Goal: Information Seeking & Learning: Find specific fact

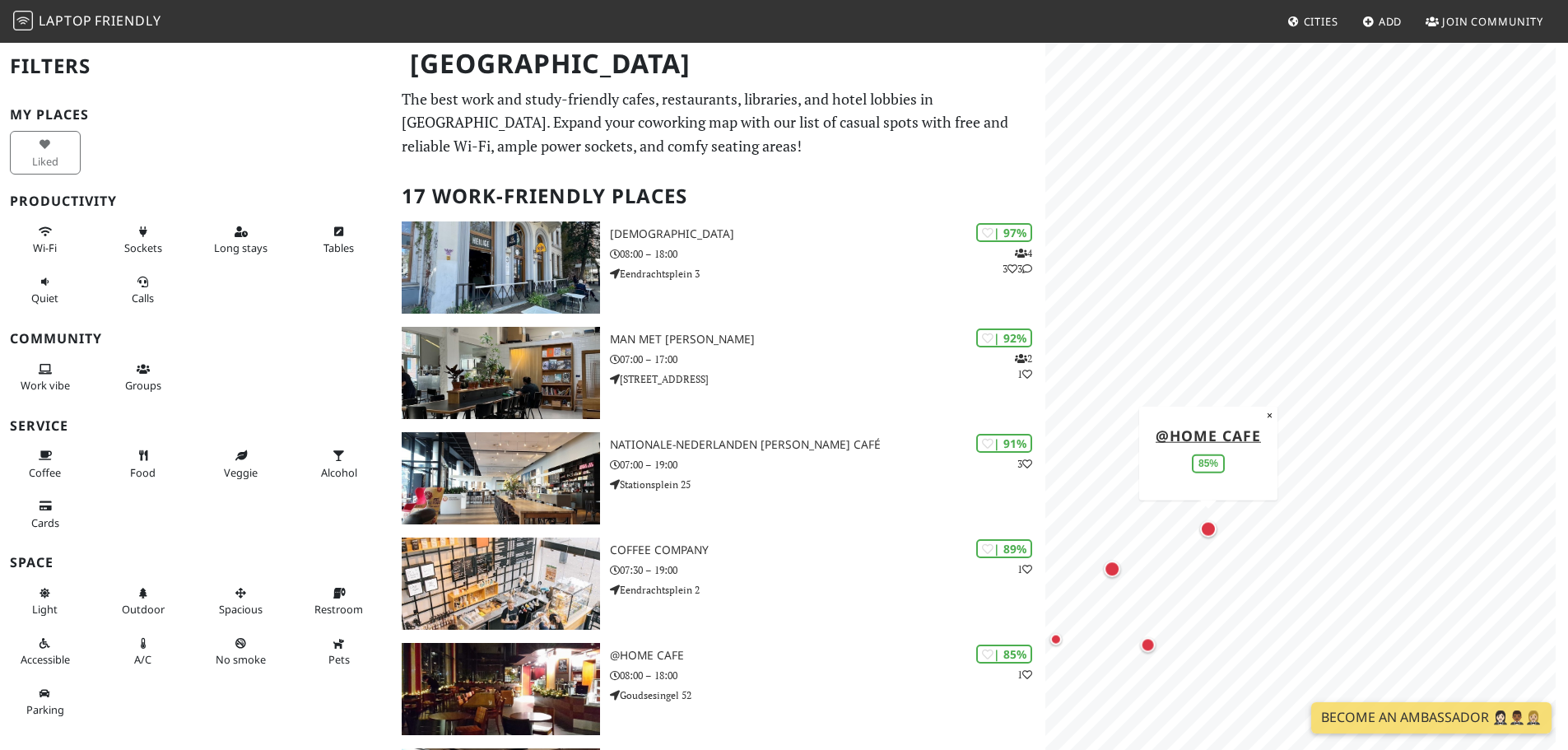
drag, startPoint x: 1390, startPoint y: 277, endPoint x: 1203, endPoint y: 520, distance: 306.6
click at [1203, 520] on div "Map marker" at bounding box center [1208, 528] width 23 height 23
click at [1397, 38] on body "Laptop Friendly Cities Add Join Community [GEOGRAPHIC_DATA] Filters My Places L…" at bounding box center [784, 375] width 1568 height 750
click at [1378, 3] on body "Laptop Friendly Cities Add Join Community [GEOGRAPHIC_DATA] Filters My Places L…" at bounding box center [784, 375] width 1568 height 750
click at [1470, 338] on div "Map marker" at bounding box center [1468, 337] width 15 height 15
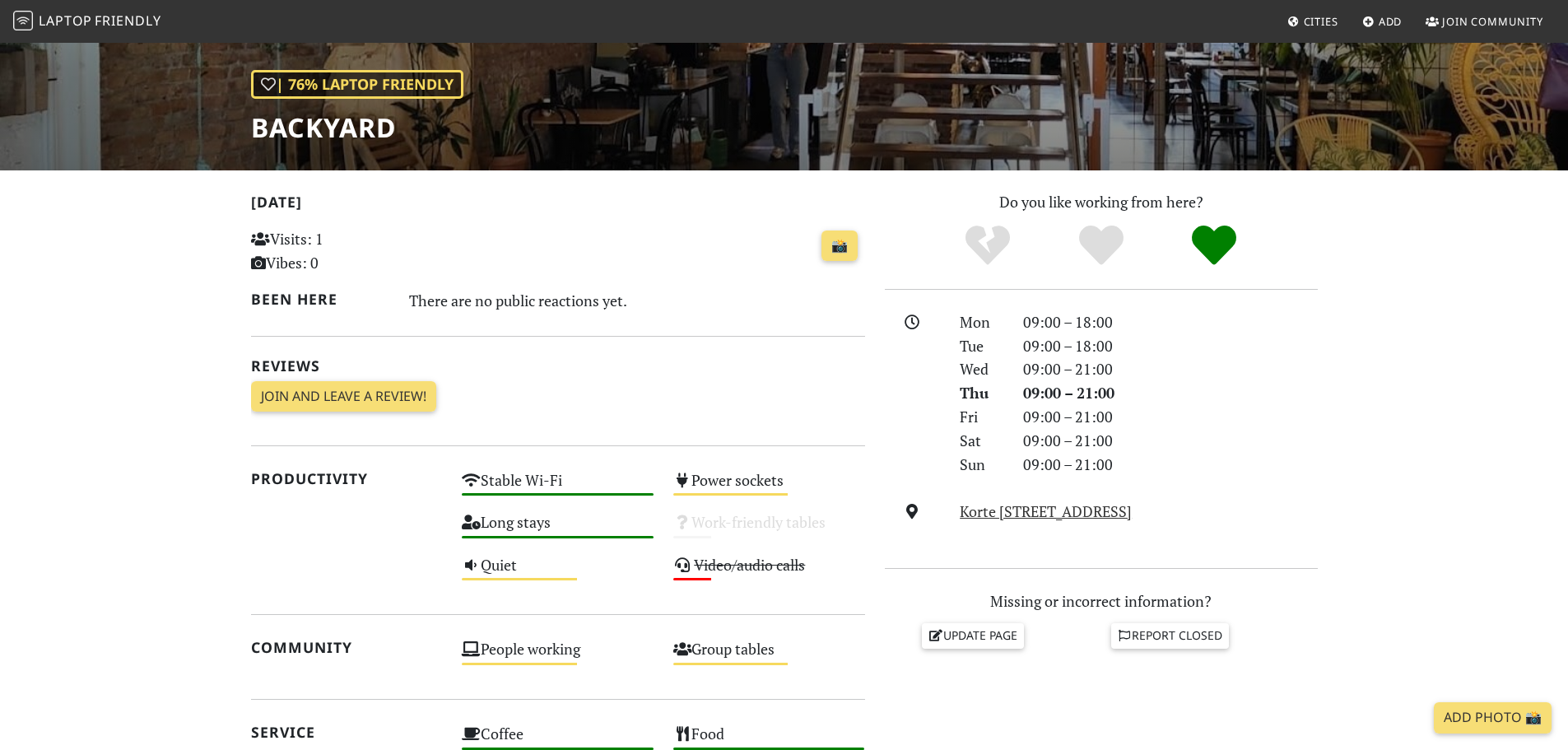
scroll to position [247, 0]
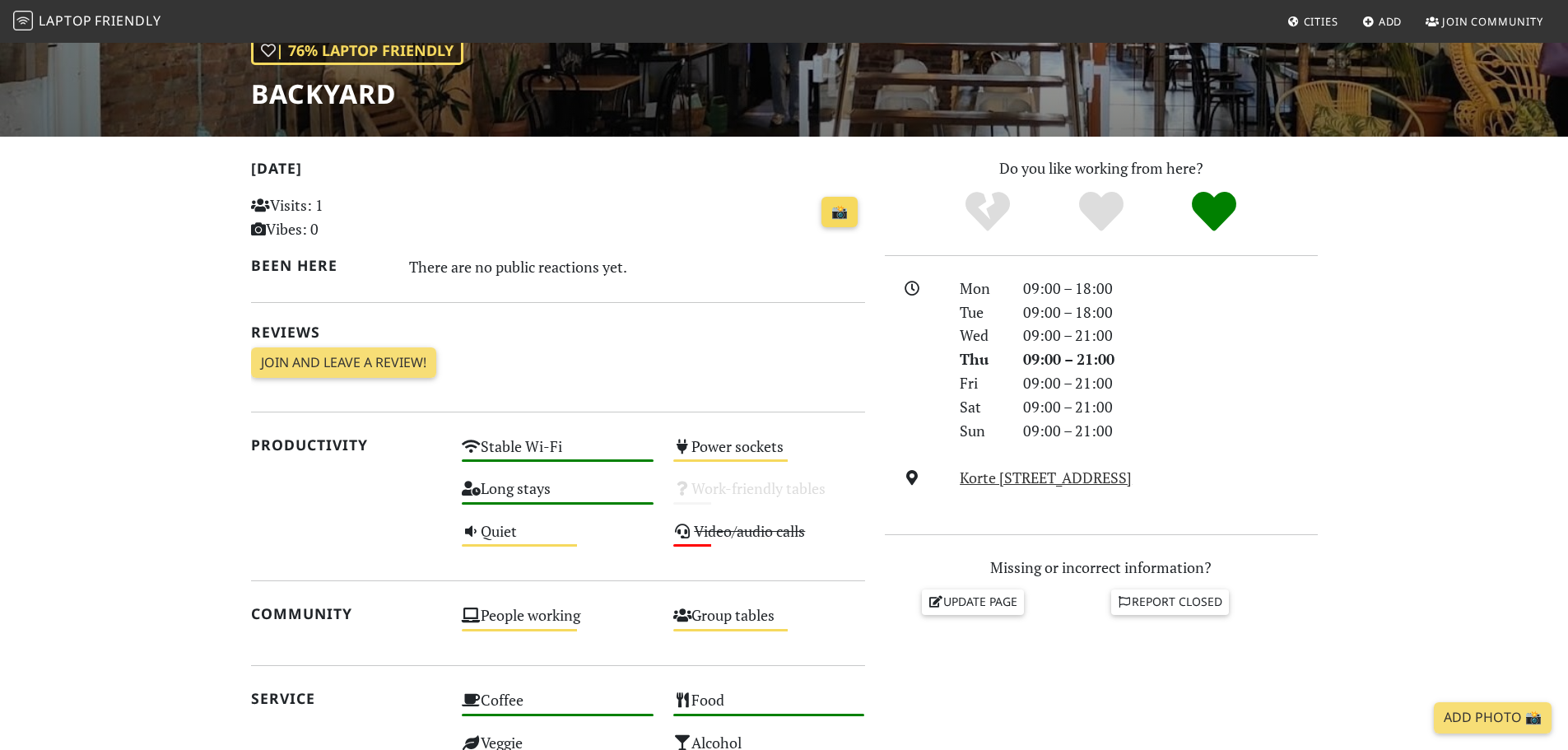
click at [842, 215] on link "📸" at bounding box center [839, 212] width 36 height 31
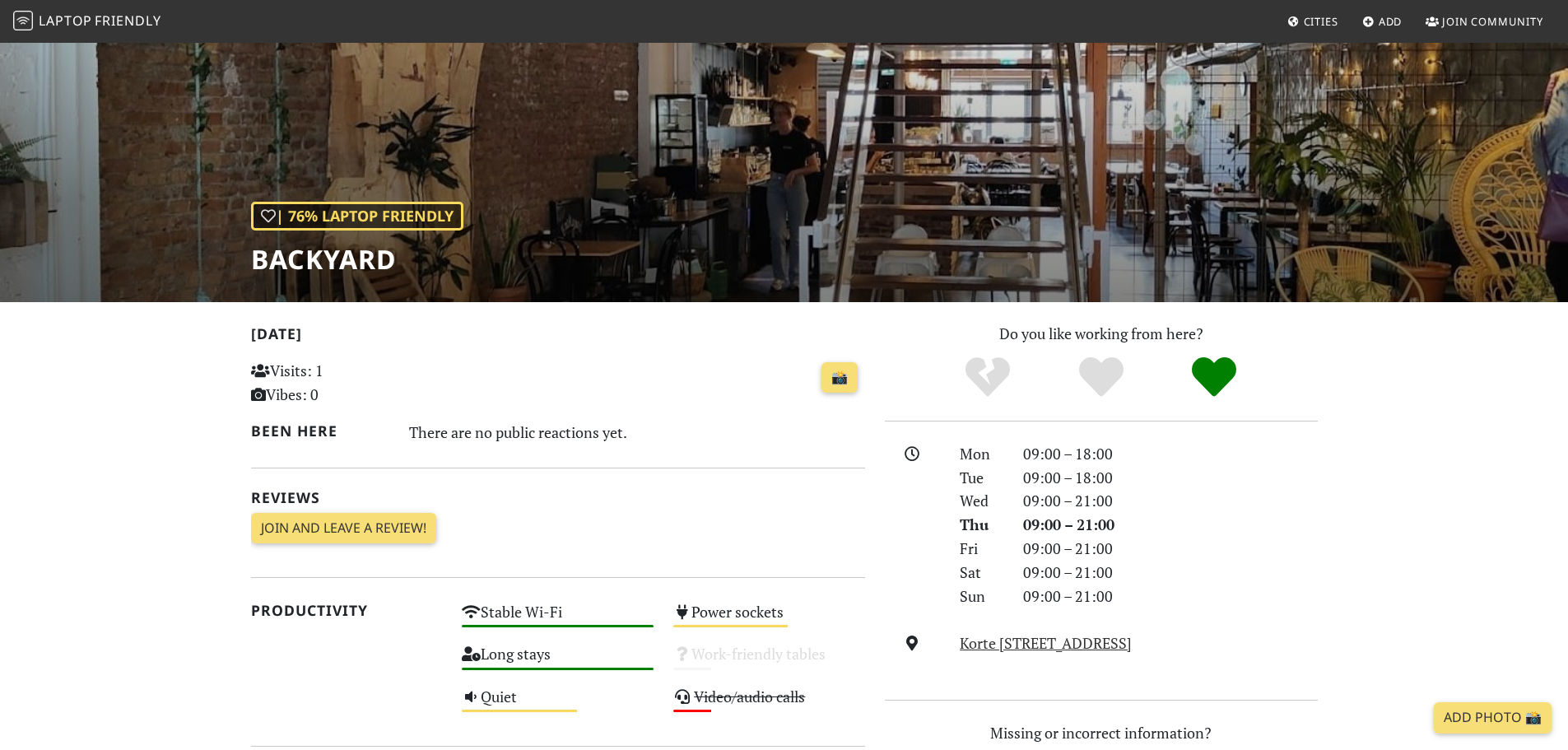
scroll to position [82, 0]
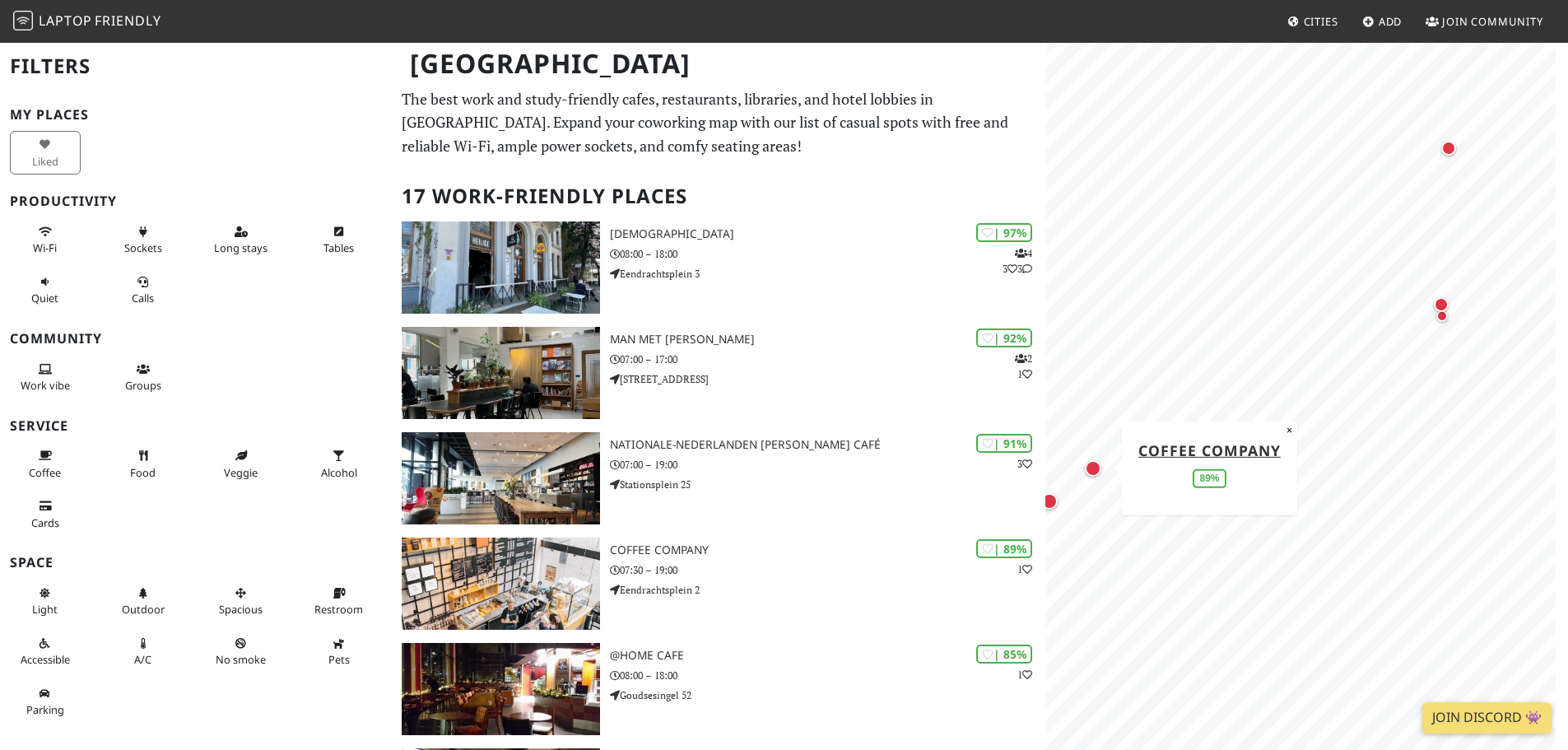
click at [1090, 472] on div "Map marker" at bounding box center [1093, 469] width 17 height 17
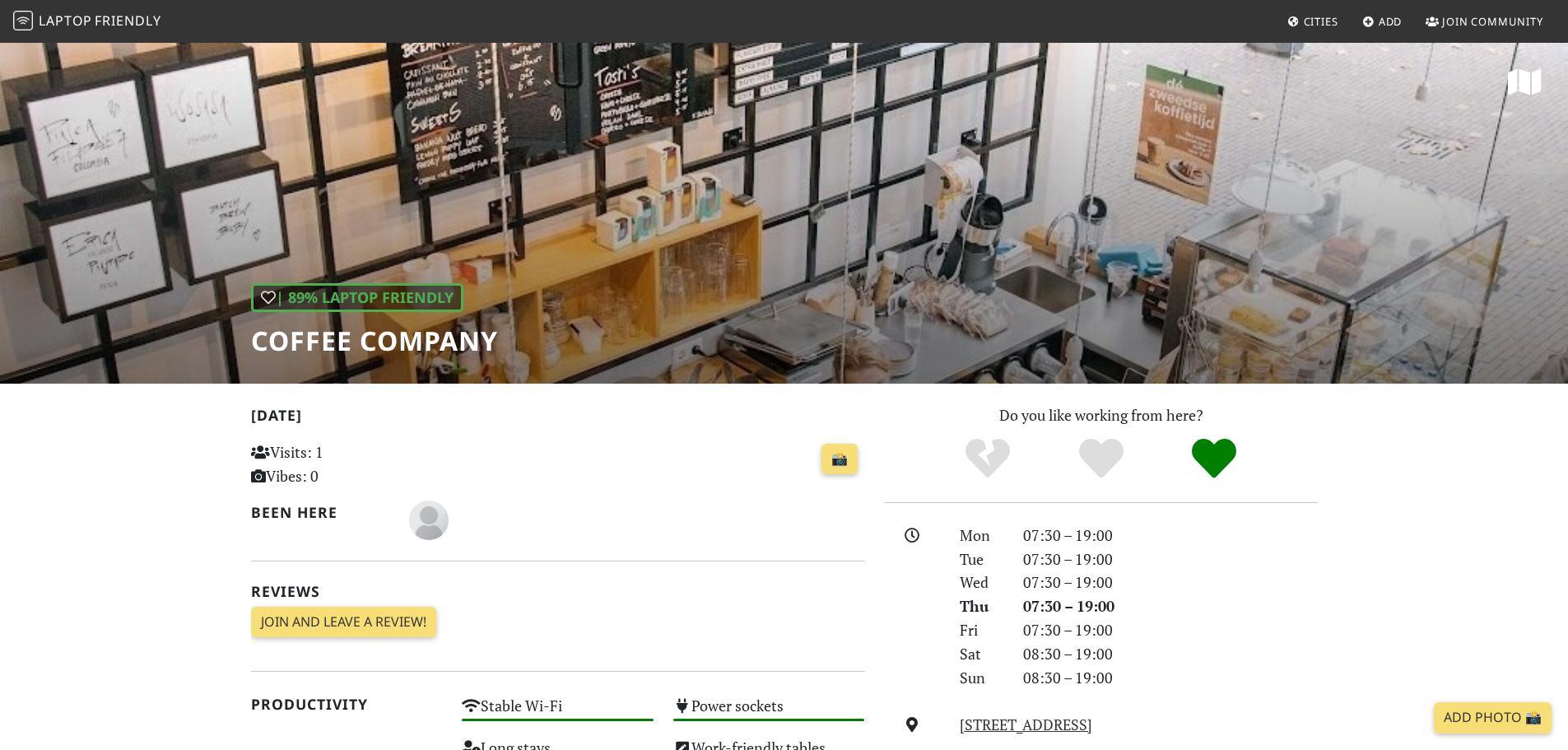
drag, startPoint x: 1089, startPoint y: 274, endPoint x: 1101, endPoint y: 227, distance: 48.5
click at [1101, 227] on div "| 89% Laptop Friendly Coffee Company" at bounding box center [784, 212] width 1568 height 343
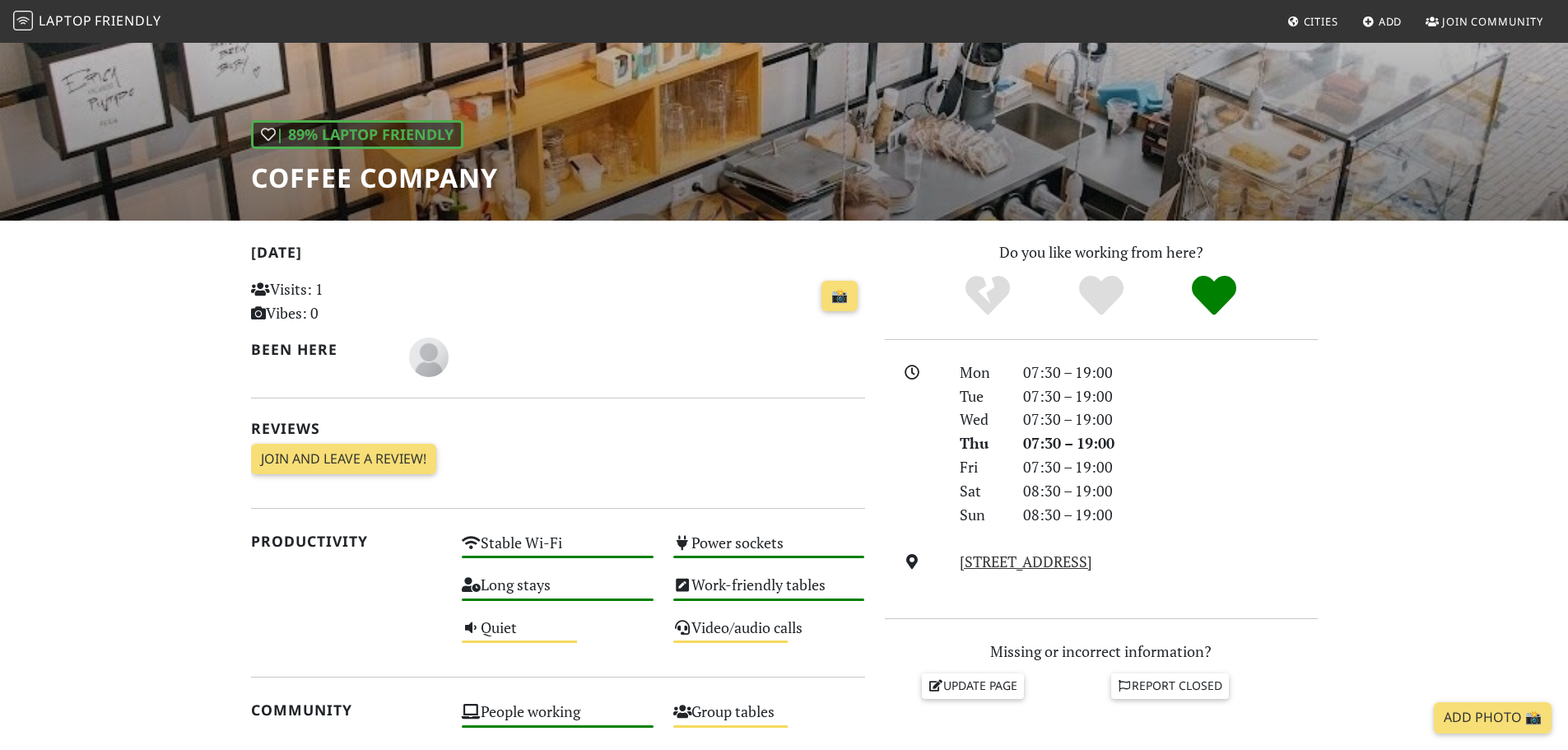
scroll to position [164, 0]
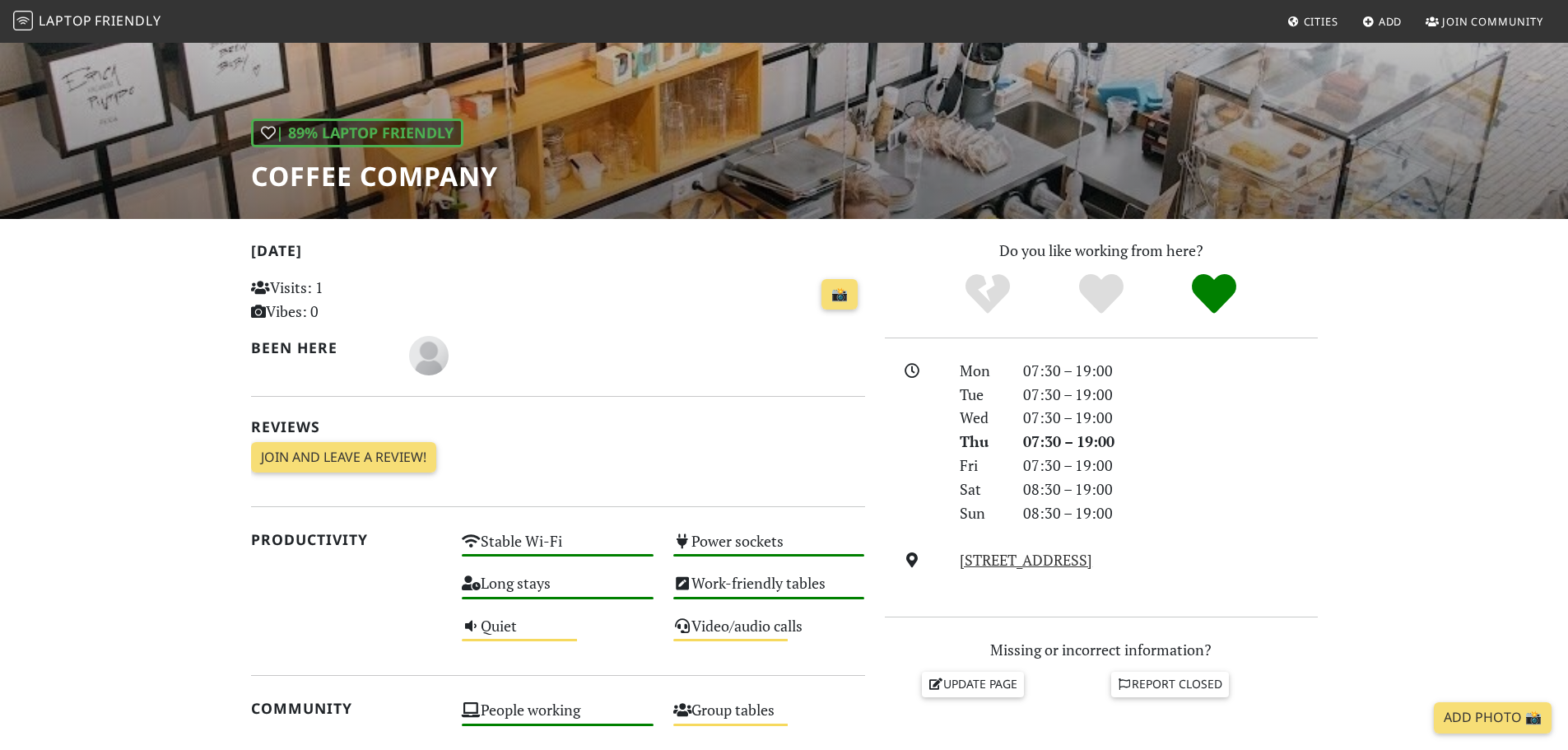
drag, startPoint x: 1257, startPoint y: 565, endPoint x: 946, endPoint y: 565, distance: 311.0
click at [946, 565] on div "Eendrachtsplein 2, 3012 LA, Rotterdam" at bounding box center [1101, 560] width 453 height 24
copy div "Eendrachtsplein 2, 3012 LA, Rotterdam"
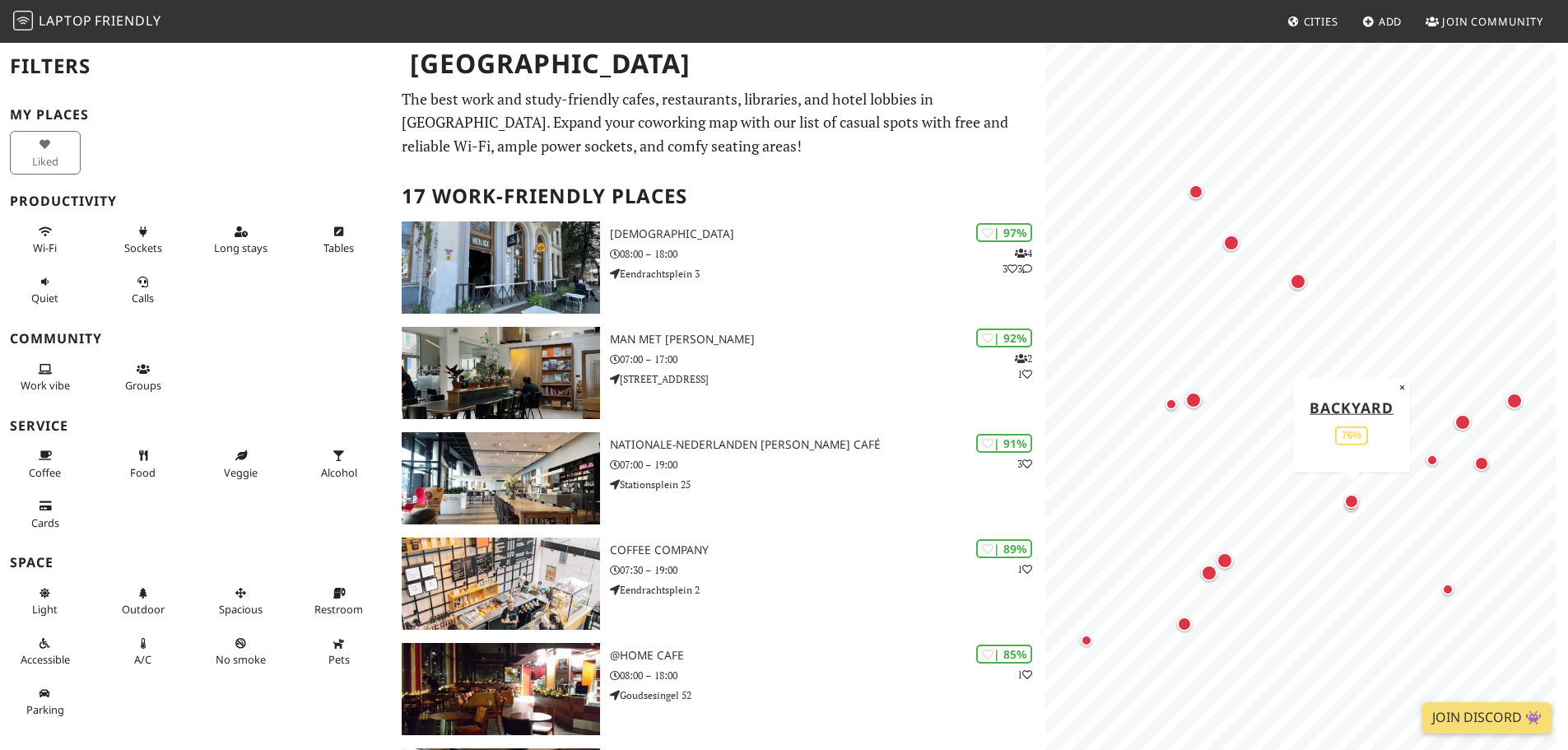
click at [1355, 504] on div "Map marker" at bounding box center [1351, 502] width 15 height 15
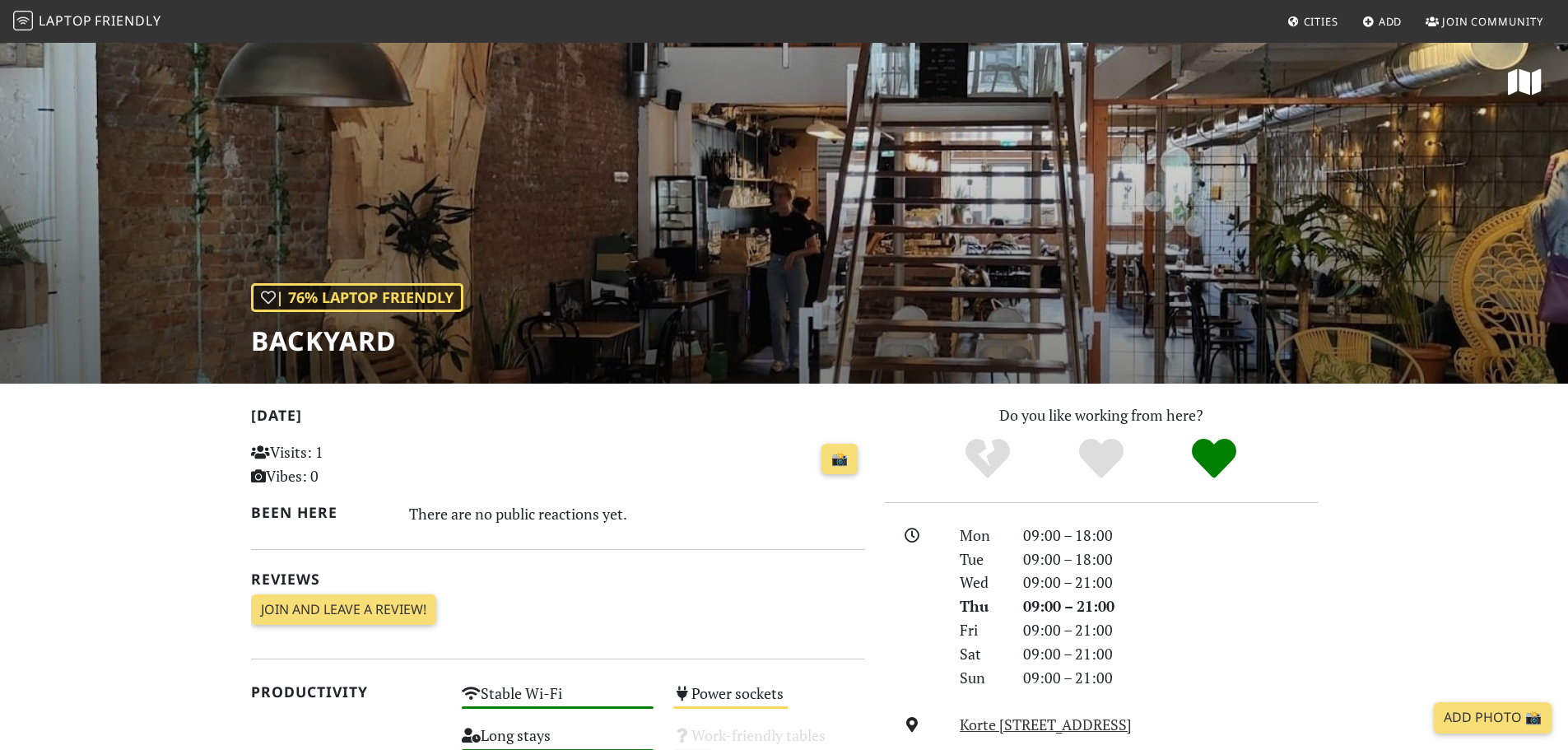
scroll to position [247, 0]
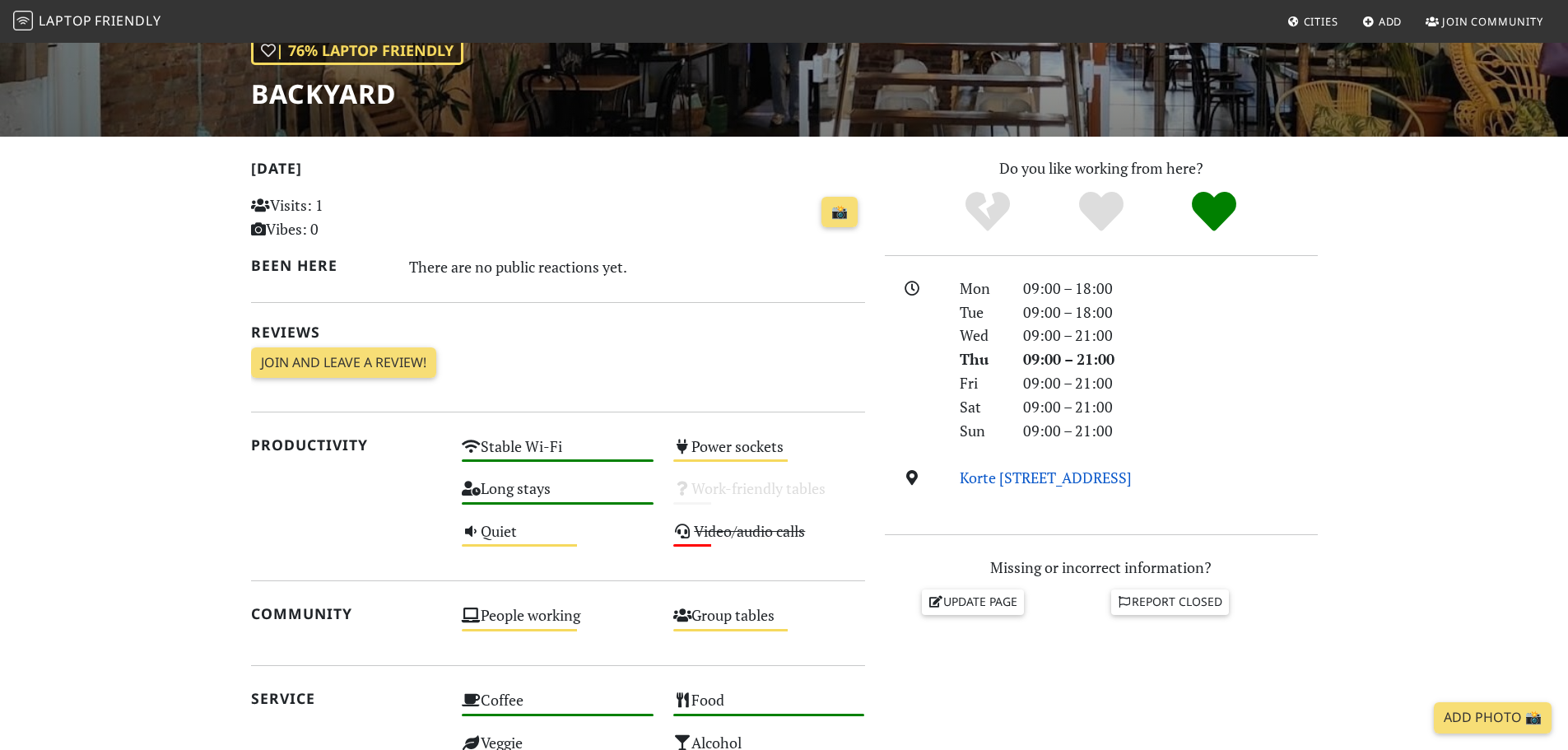
drag, startPoint x: 1242, startPoint y: 481, endPoint x: 964, endPoint y: 482, distance: 278.0
click at [964, 482] on div "Korte [STREET_ADDRESS]" at bounding box center [1138, 478] width 377 height 24
copy link "Korte [STREET_ADDRESS]"
